Goal: Check status: Check status

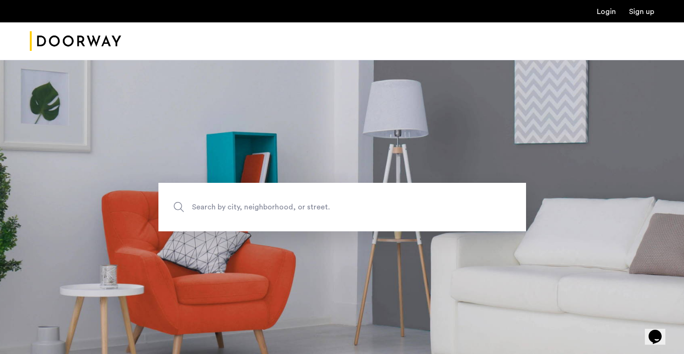
click at [598, 14] on link "Login" at bounding box center [606, 11] width 19 height 7
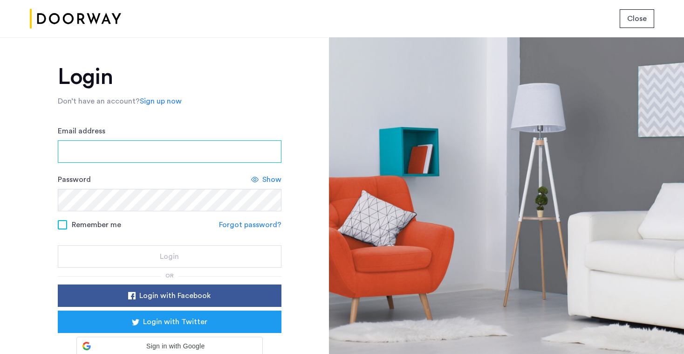
type input "**********"
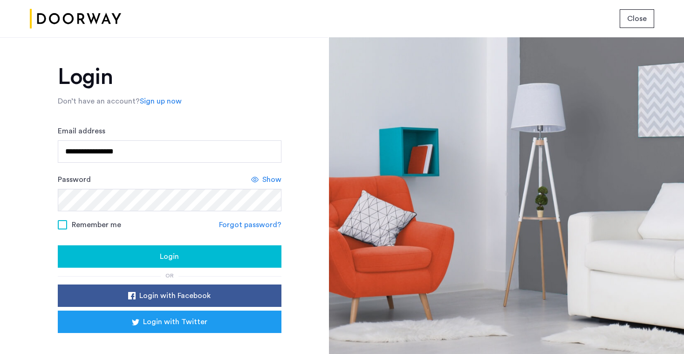
click at [165, 260] on span "Login" at bounding box center [169, 256] width 19 height 11
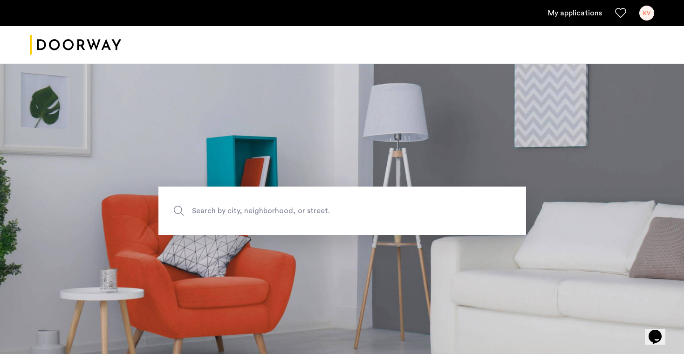
click at [577, 8] on link "My applications" at bounding box center [575, 12] width 54 height 11
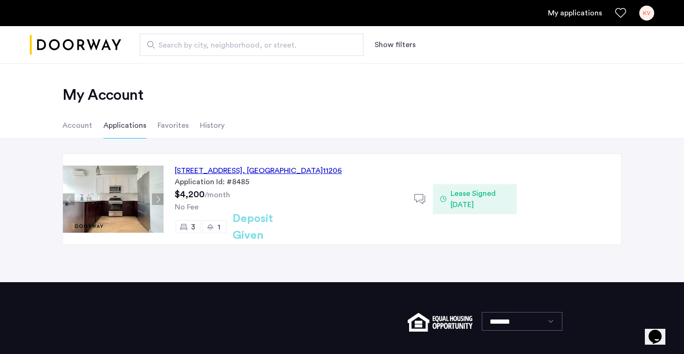
click at [275, 227] on h2 "Deposit Given" at bounding box center [270, 227] width 74 height 34
click at [91, 129] on ul "Account Applications Favorites History" at bounding box center [341, 125] width 587 height 26
click at [87, 128] on li "Account" at bounding box center [77, 125] width 30 height 26
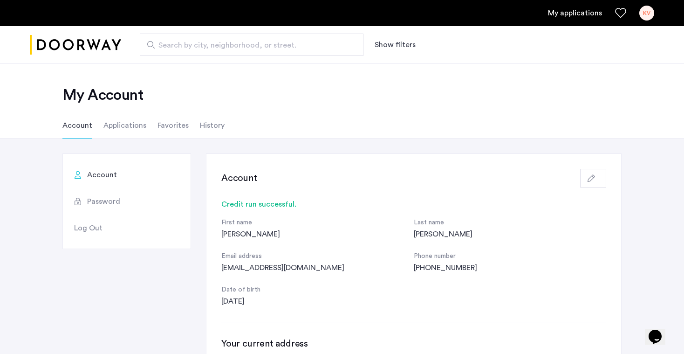
click at [124, 132] on li "Applications" at bounding box center [124, 125] width 43 height 26
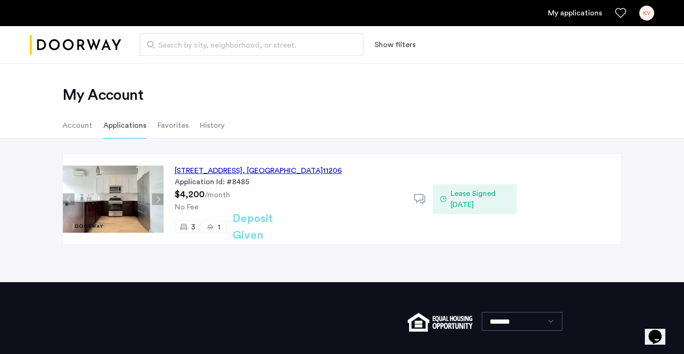
click at [241, 174] on div "123 Pulaski Street, Unit 2B, Brooklyn , NY 11206" at bounding box center [258, 170] width 167 height 11
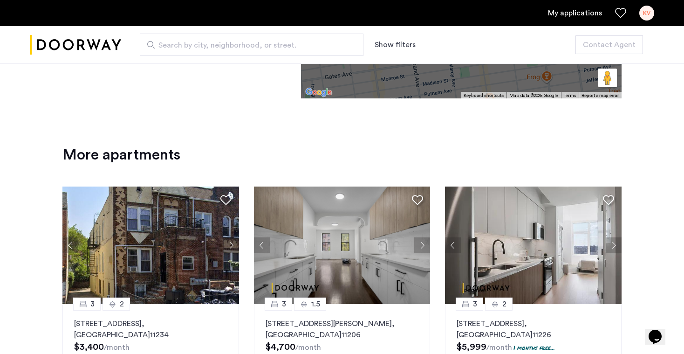
scroll to position [1272, 0]
